Goal: Information Seeking & Learning: Compare options

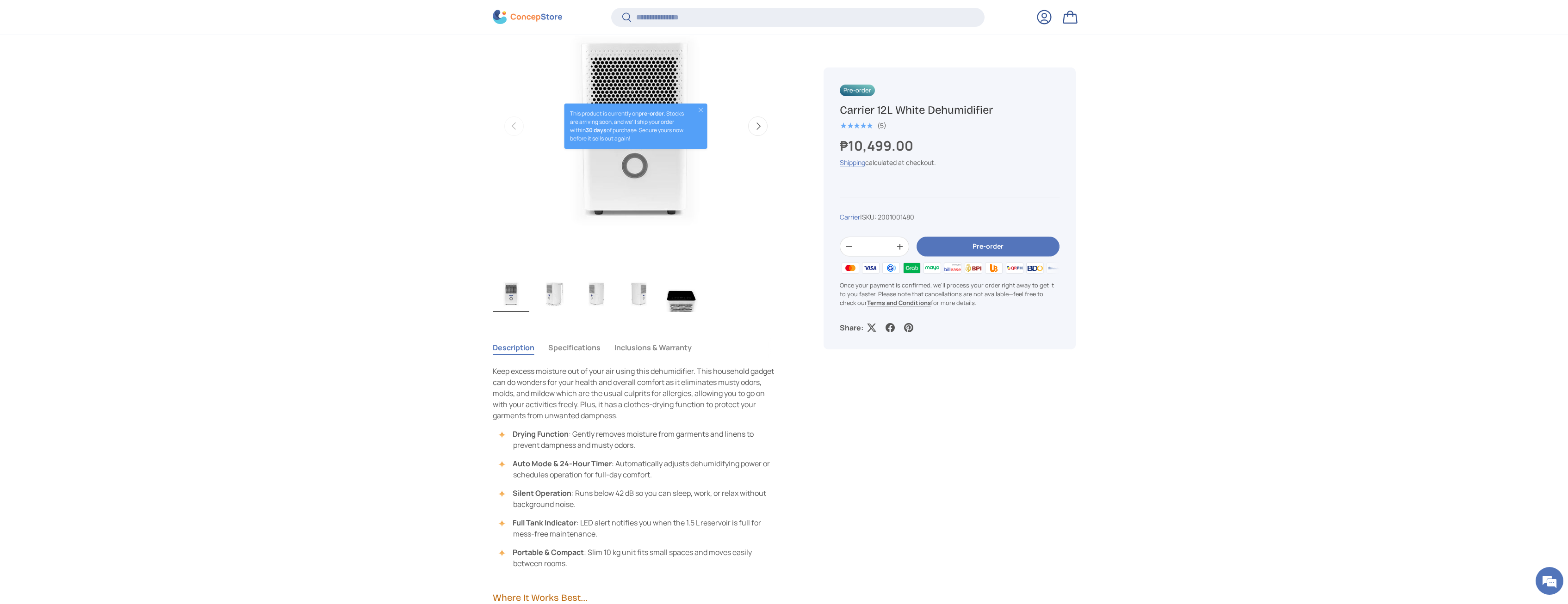
scroll to position [375, 0]
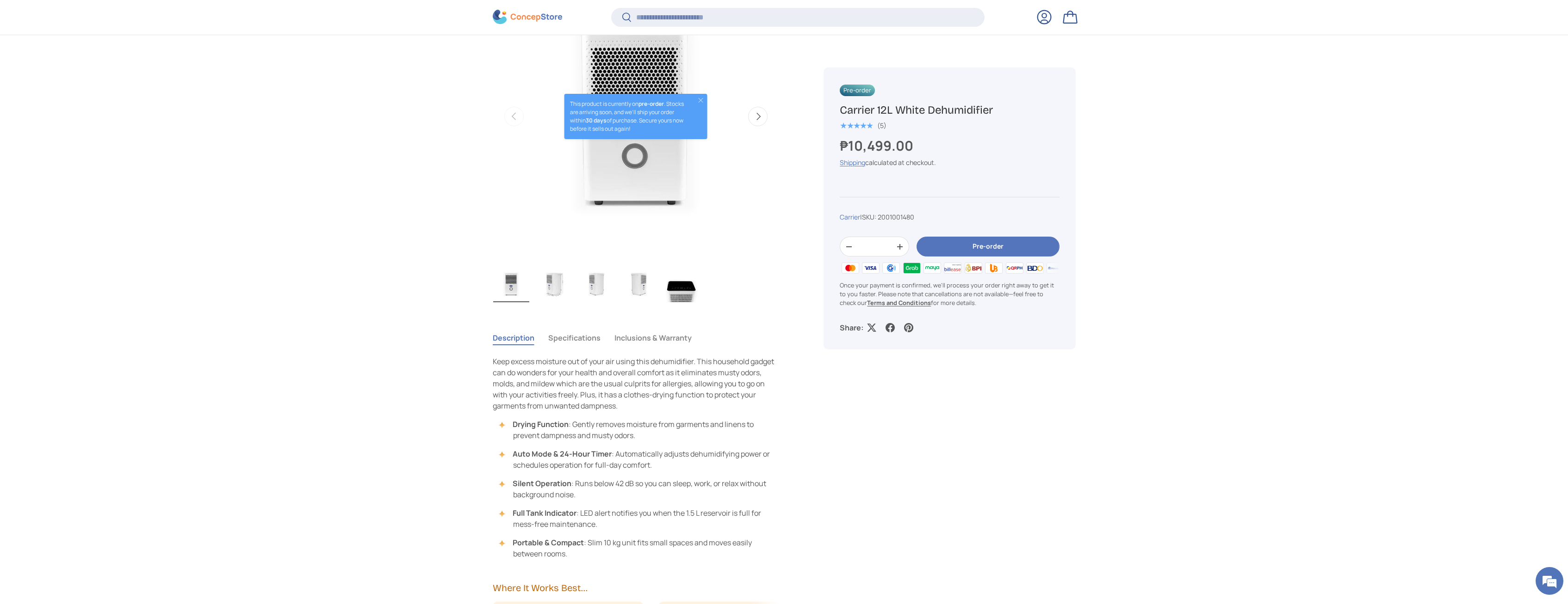
click at [553, 287] on img "Gallery Viewer" at bounding box center [553, 283] width 36 height 37
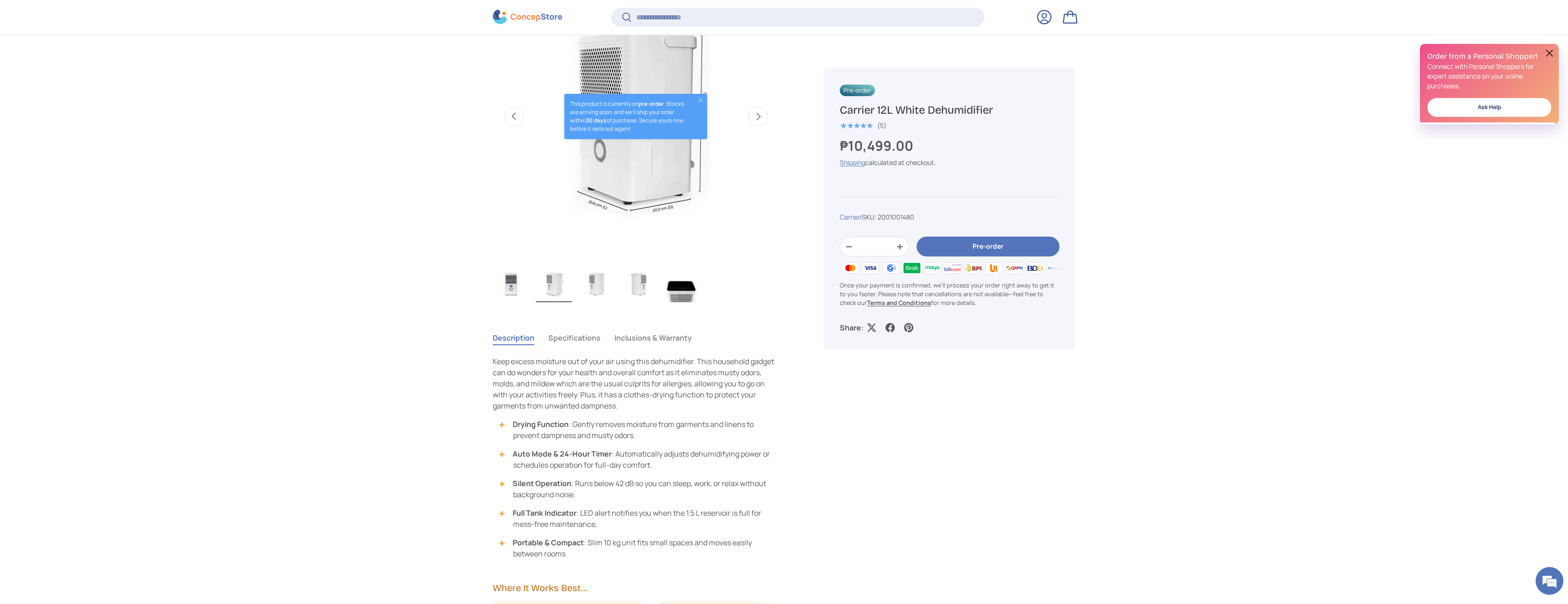
click at [585, 288] on img "Gallery Viewer" at bounding box center [596, 283] width 36 height 37
click at [651, 289] on img "Gallery Viewer" at bounding box center [639, 283] width 36 height 37
click at [699, 290] on img "Gallery Viewer" at bounding box center [681, 283] width 36 height 37
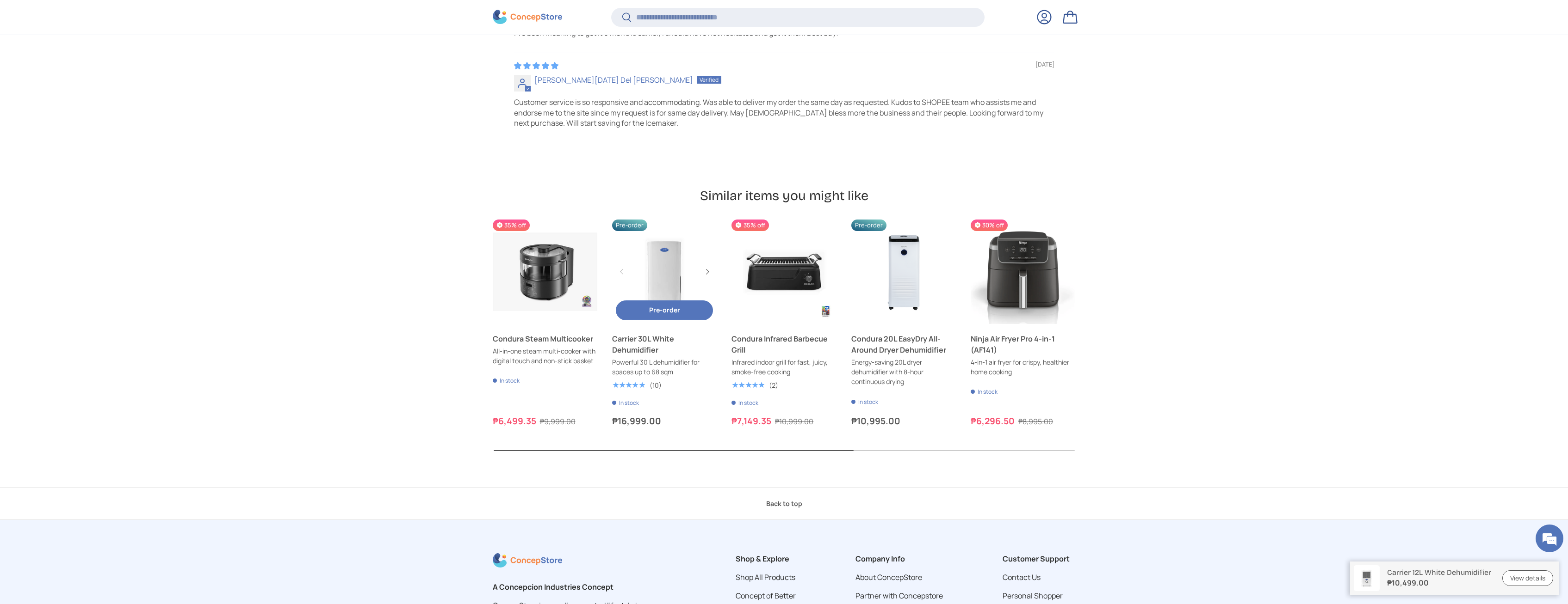
scroll to position [2827, 0]
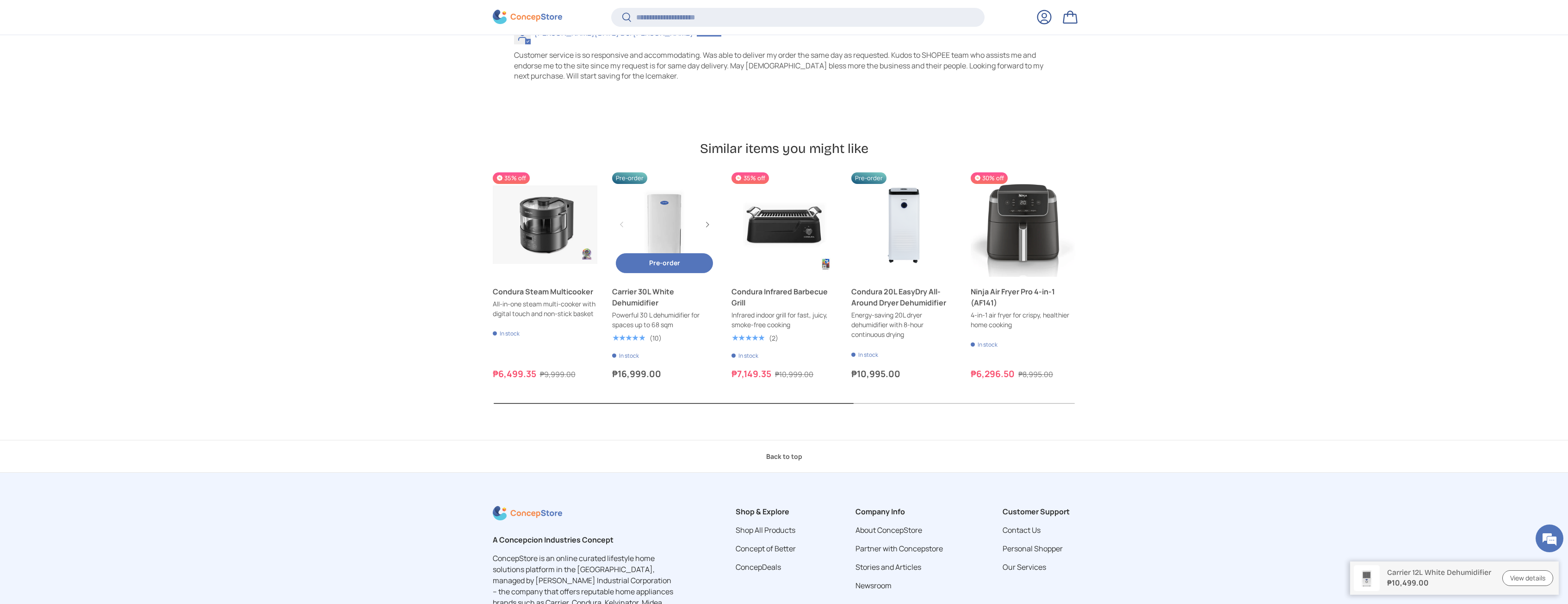
click at [659, 223] on link "Carrier 30L White Dehumidifier" at bounding box center [665, 225] width 105 height 105
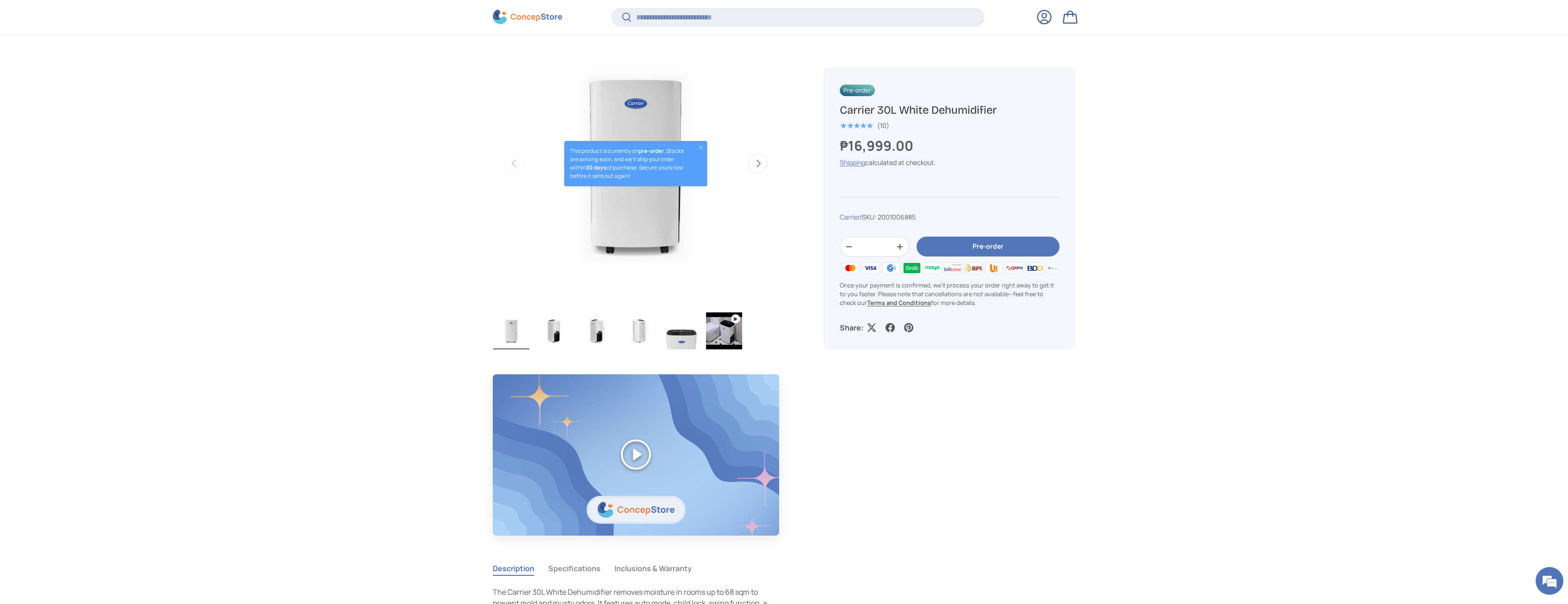
scroll to position [328, 0]
click at [546, 334] on img "Gallery Viewer" at bounding box center [553, 331] width 36 height 37
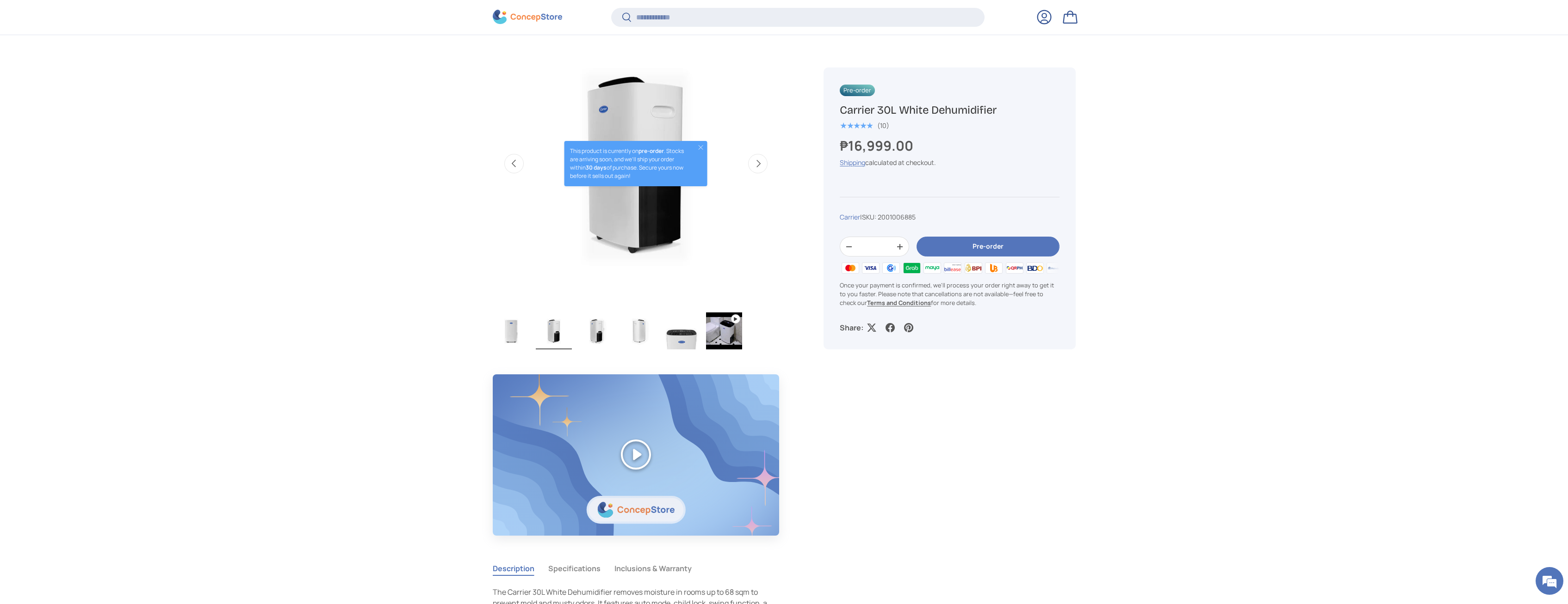
click at [586, 329] on img "Gallery Viewer" at bounding box center [596, 331] width 36 height 37
click at [637, 327] on img "Gallery Viewer" at bounding box center [639, 331] width 36 height 37
click at [705, 323] on ul "Load image 1 in gallery view Load image 2 in gallery view Load image 3 in galle…" at bounding box center [636, 332] width 287 height 40
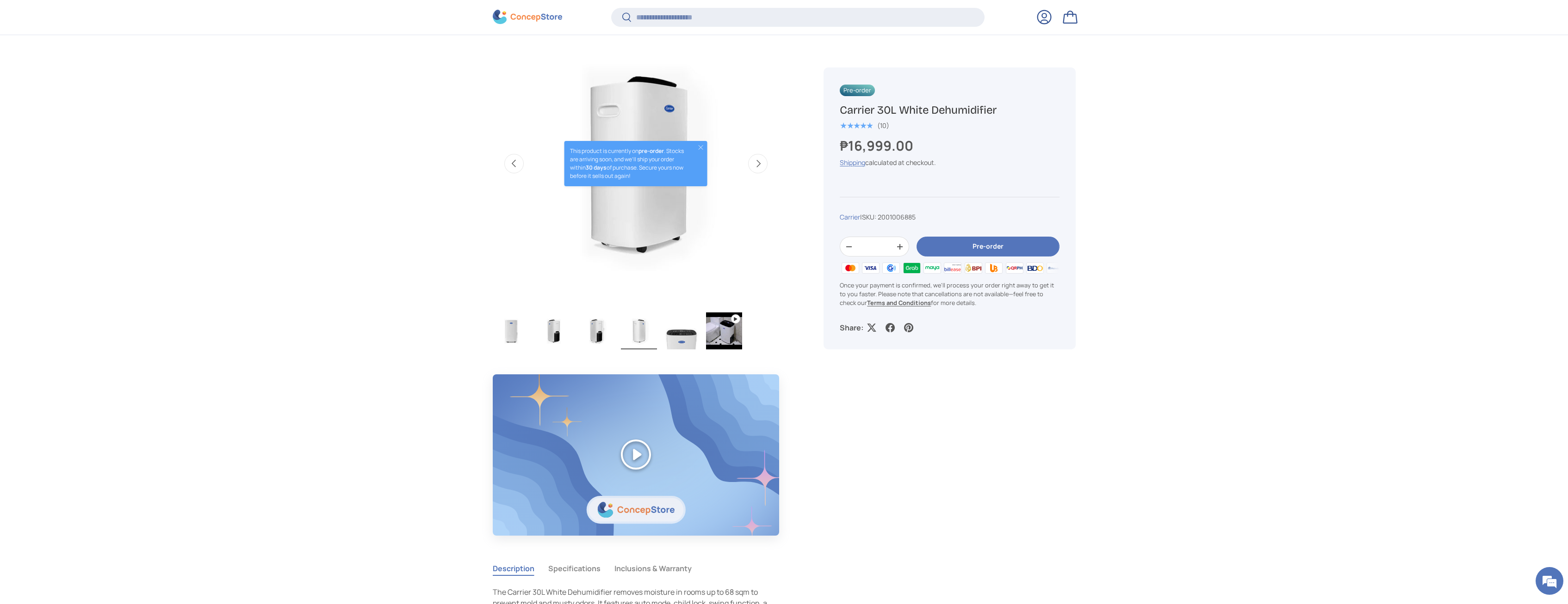
click at [726, 324] on img "Gallery Viewer" at bounding box center [724, 331] width 36 height 37
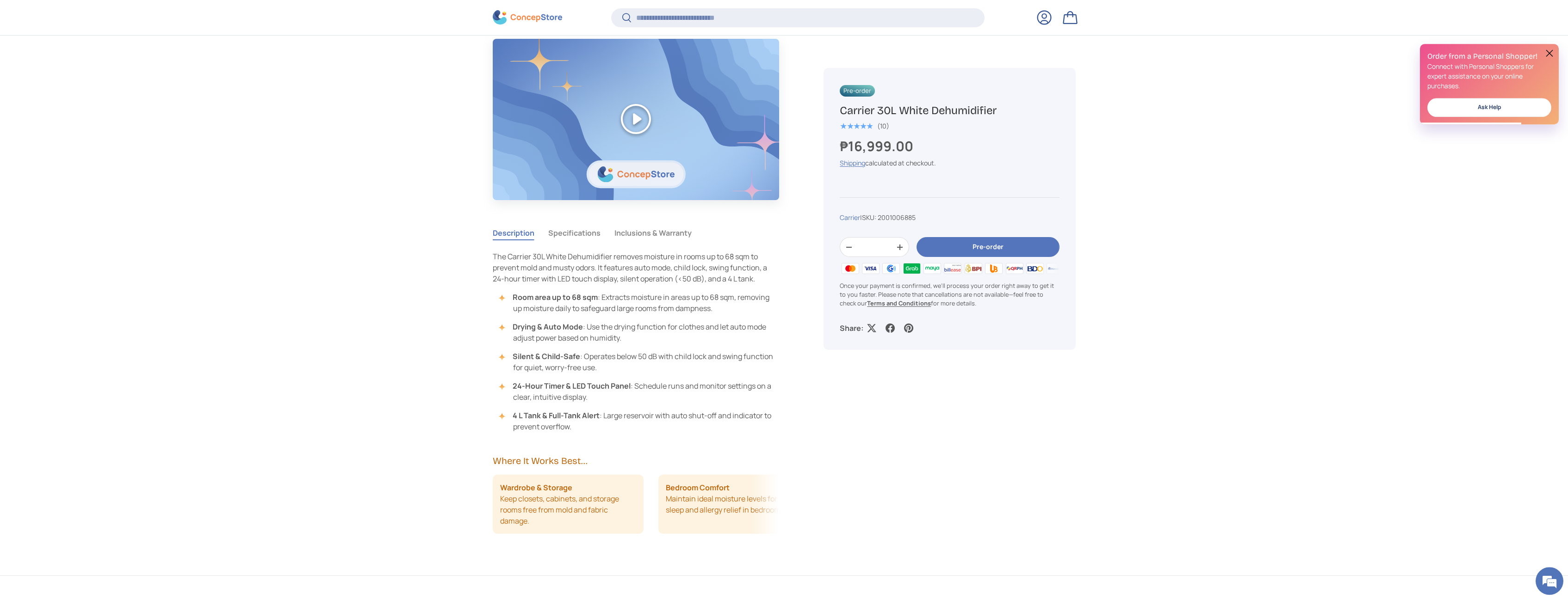
scroll to position [705, 0]
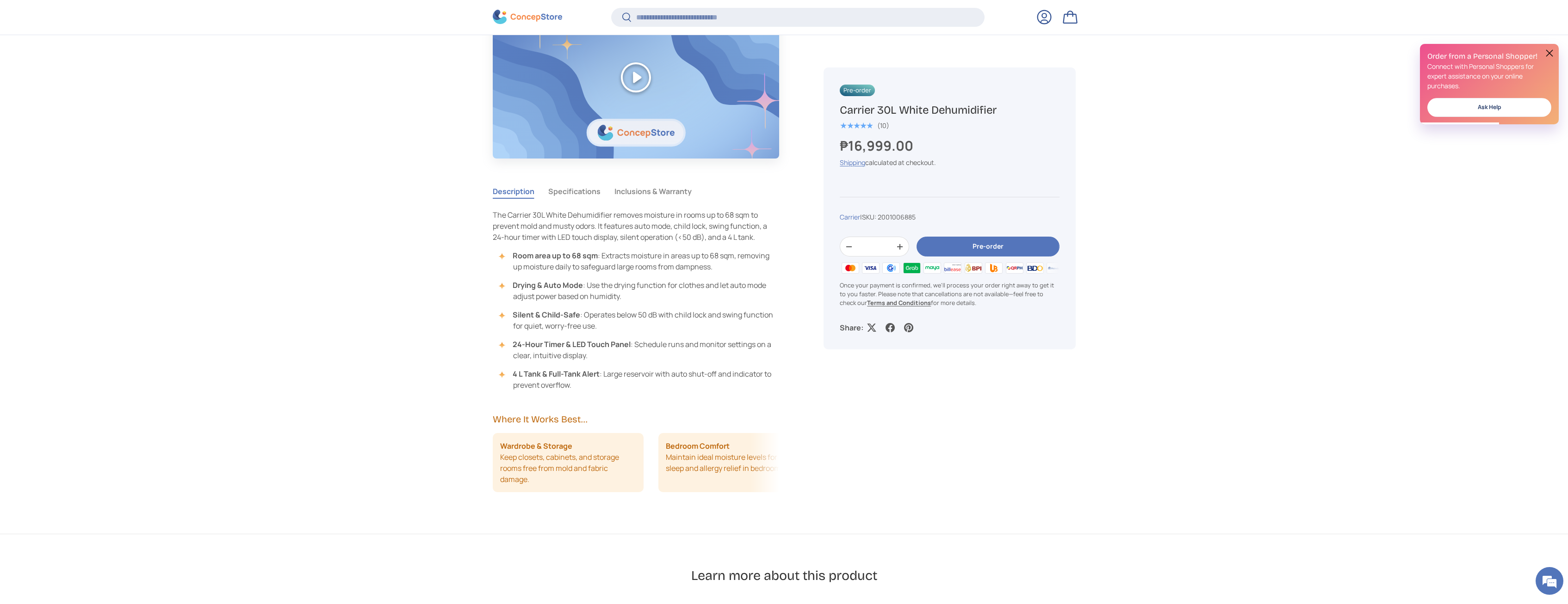
click at [591, 196] on button "Specifications" at bounding box center [575, 191] width 52 height 21
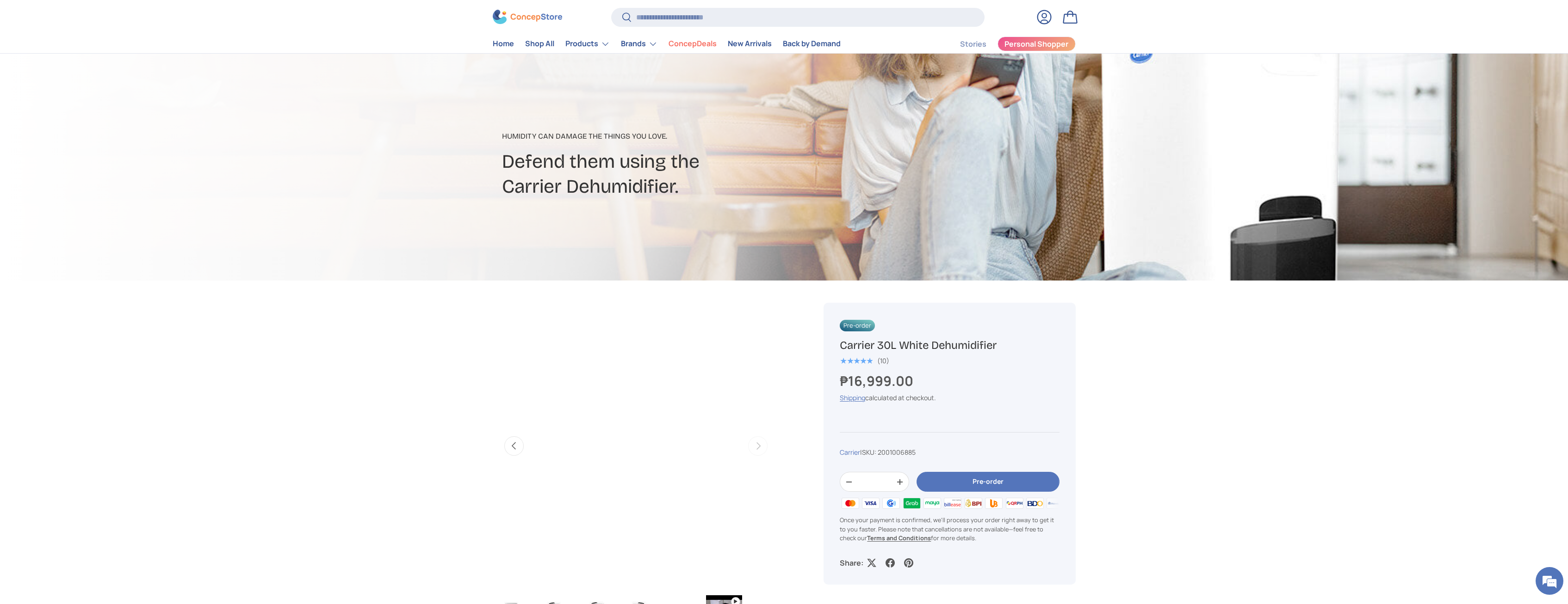
scroll to position [0, 0]
